Goal: Navigation & Orientation: Find specific page/section

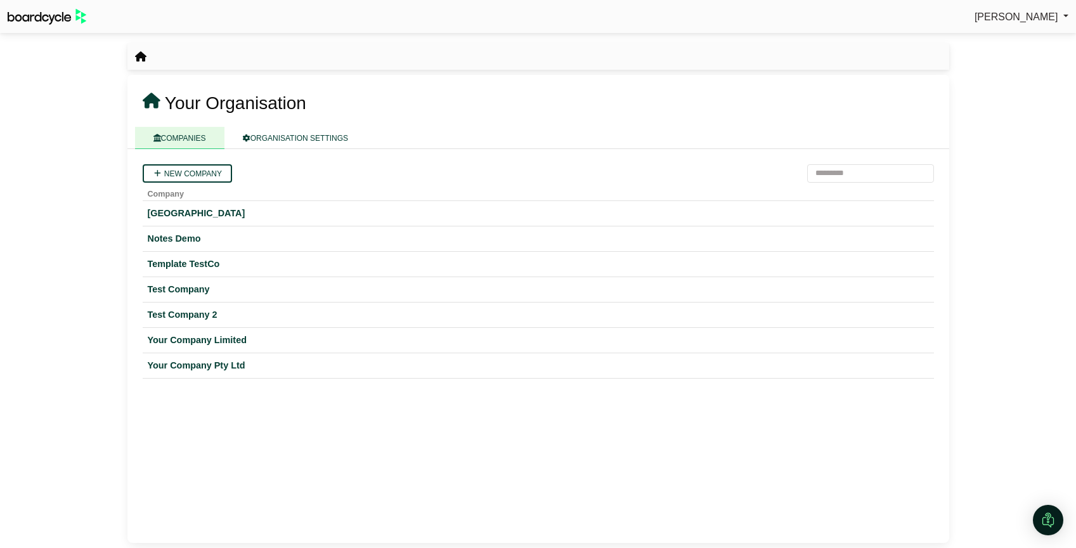
click at [991, 17] on span "Richard Conway" at bounding box center [1016, 16] width 84 height 11
click at [996, 43] on link "Sign Out" at bounding box center [1017, 38] width 101 height 24
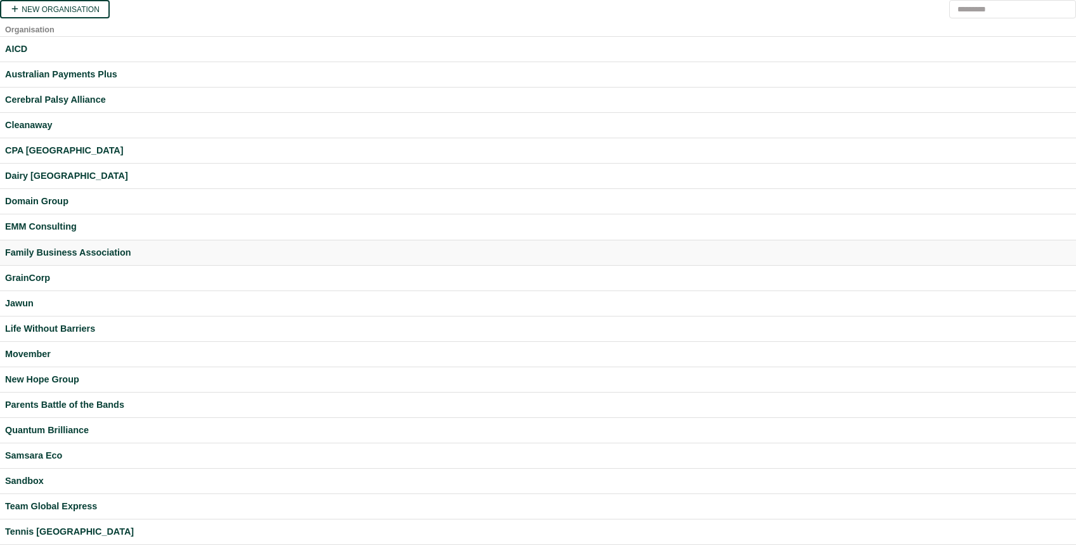
scroll to position [210, 0]
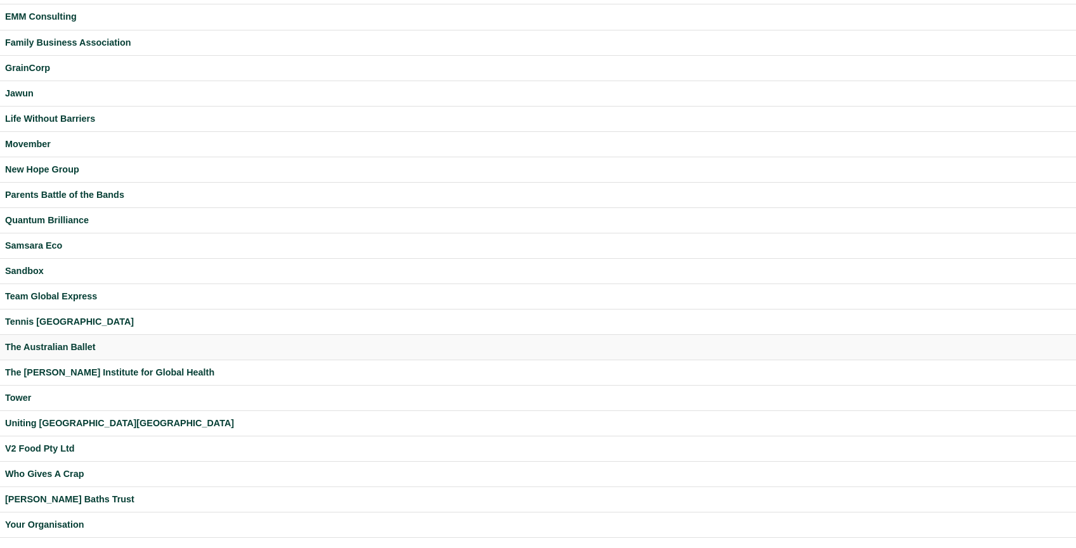
click at [59, 348] on div "The Australian Ballet" at bounding box center [538, 347] width 1066 height 15
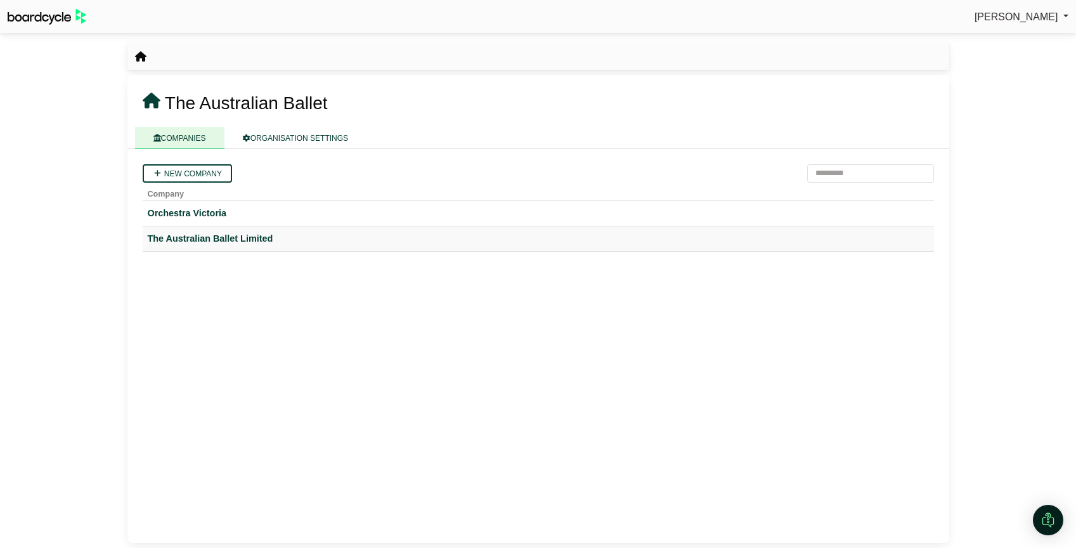
click at [223, 234] on div "The Australian Ballet Limited" at bounding box center [538, 238] width 781 height 15
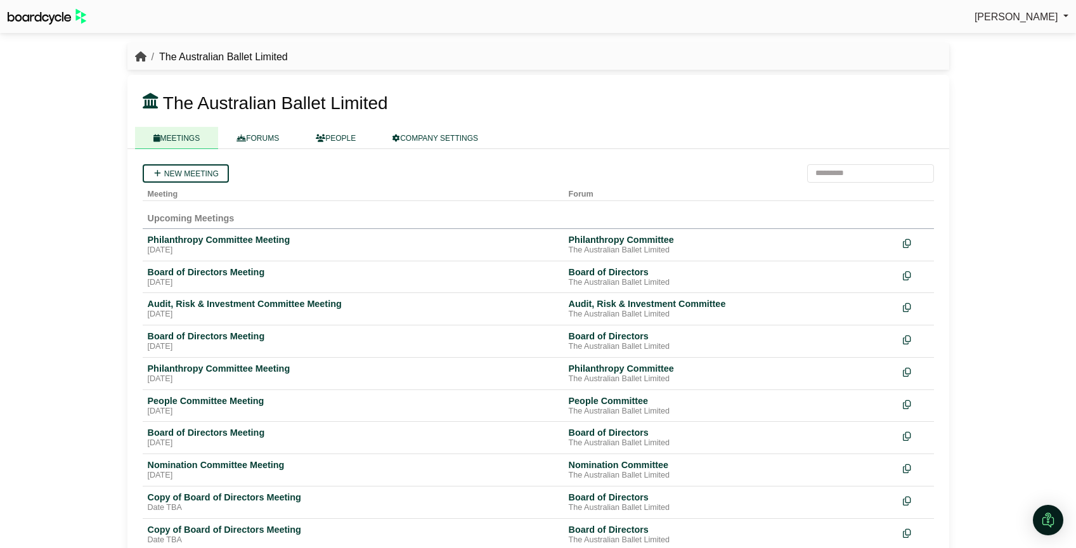
click at [138, 55] on icon "breadcrumb" at bounding box center [140, 56] width 11 height 10
